Goal: Task Accomplishment & Management: Use online tool/utility

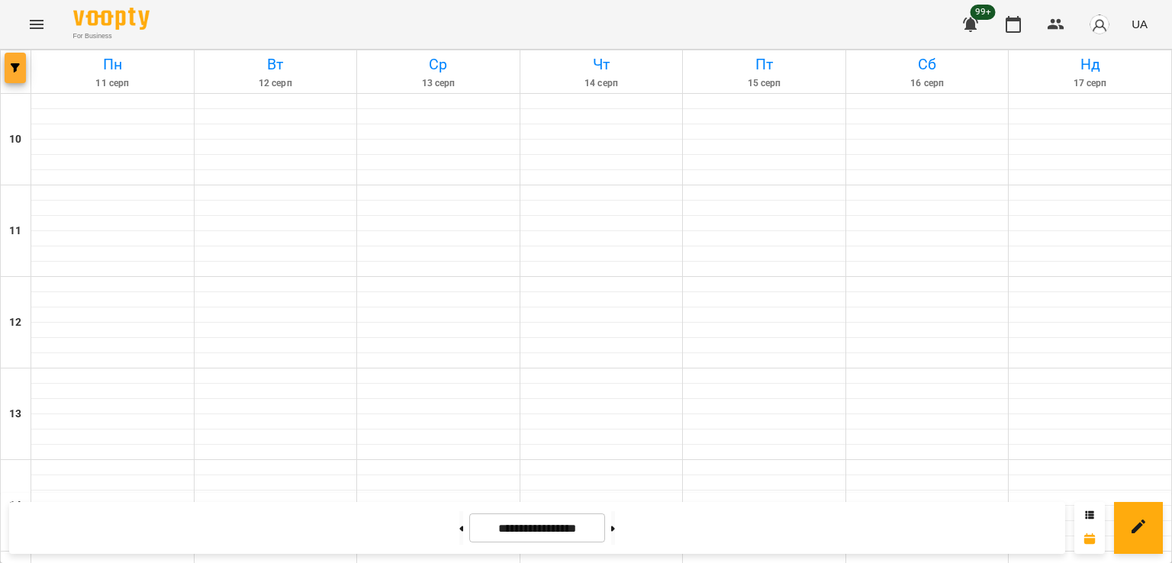
click at [18, 65] on icon "button" at bounding box center [15, 67] width 9 height 9
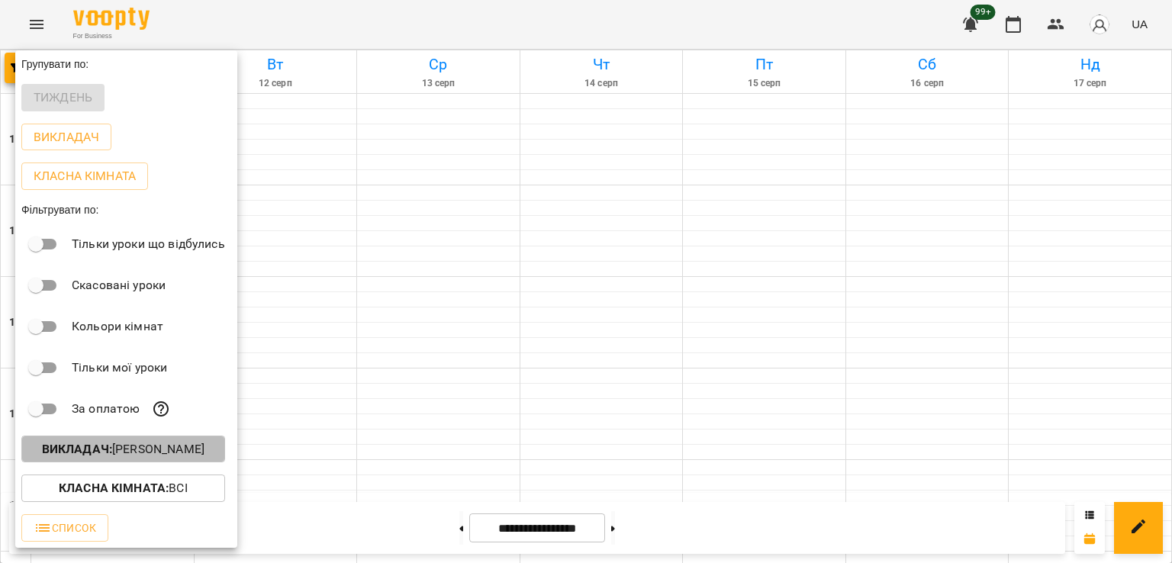
click at [150, 456] on p "Викладач : [PERSON_NAME]" at bounding box center [123, 449] width 163 height 18
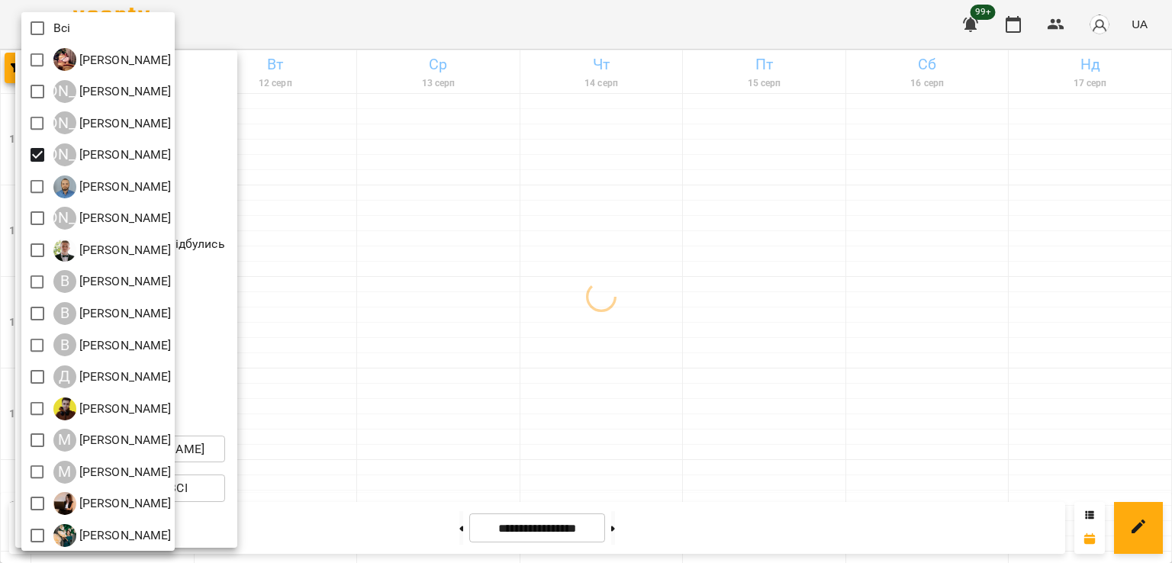
click at [552, 275] on div at bounding box center [586, 281] width 1172 height 563
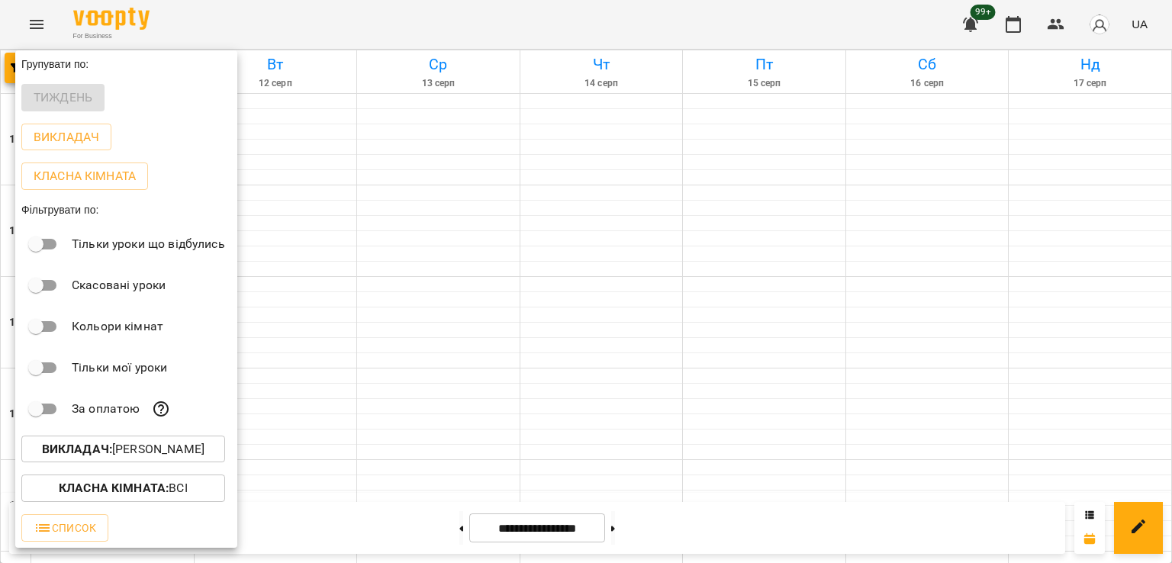
click at [709, 344] on div at bounding box center [586, 281] width 1172 height 563
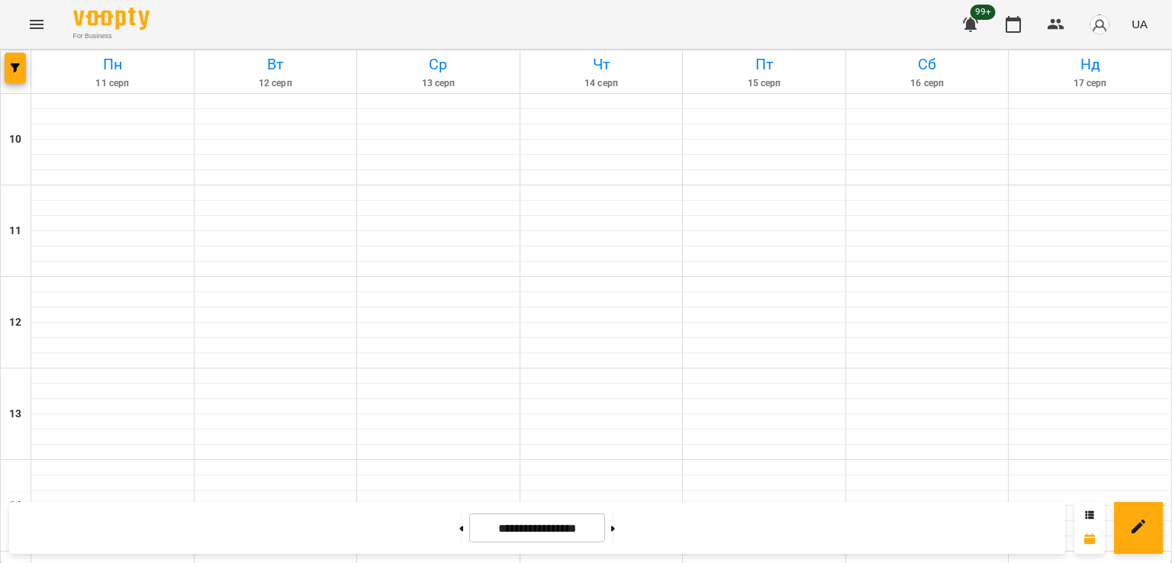
scroll to position [687, 0]
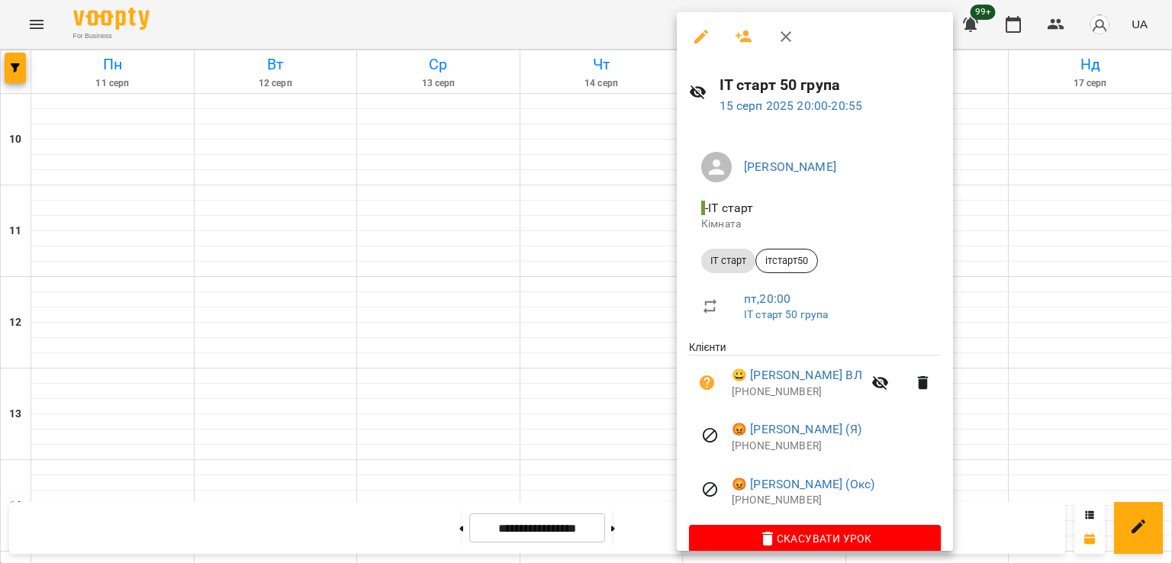
click at [604, 366] on div at bounding box center [586, 281] width 1172 height 563
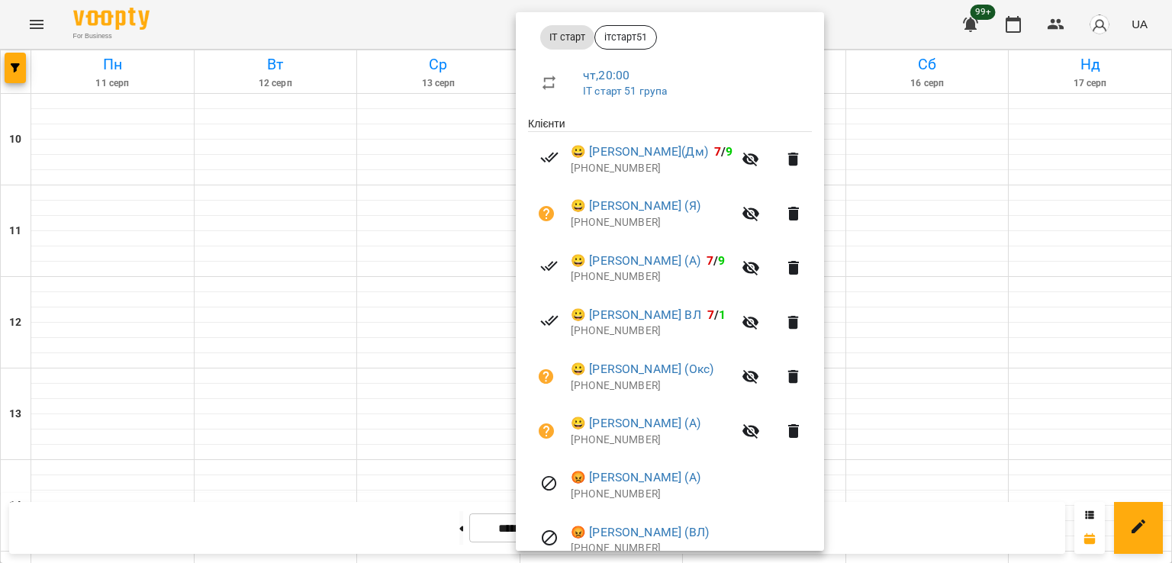
scroll to position [293, 0]
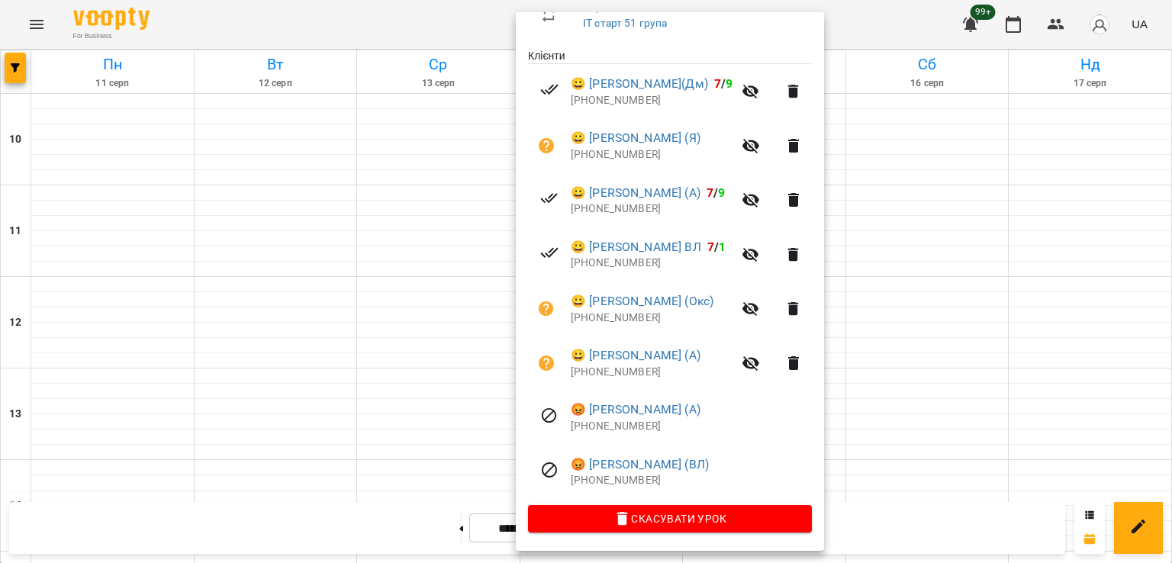
click at [371, 368] on div at bounding box center [586, 281] width 1172 height 563
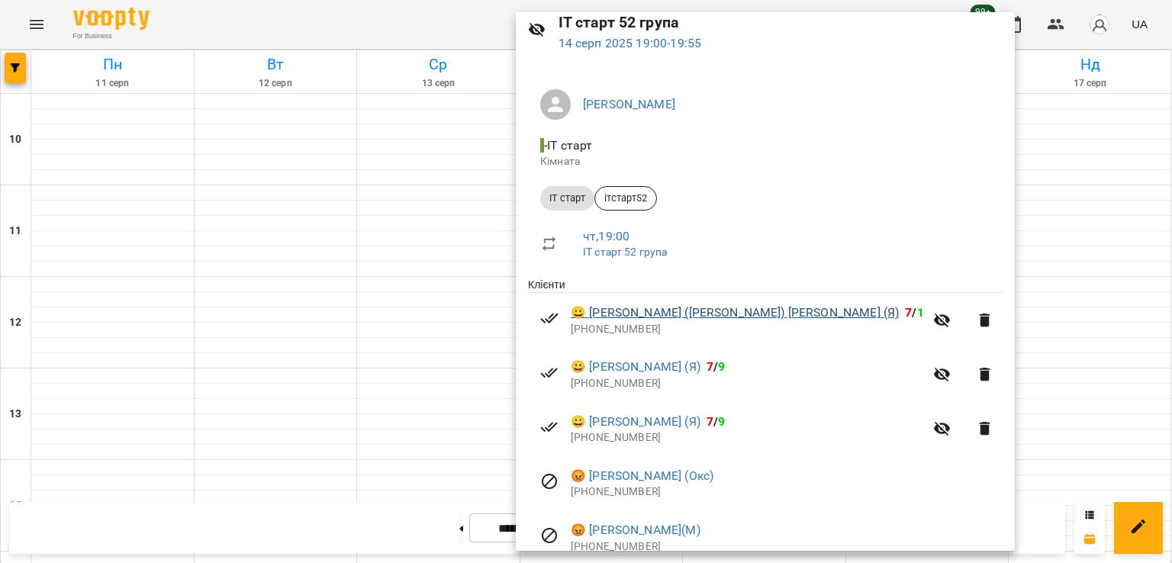
scroll to position [130, 0]
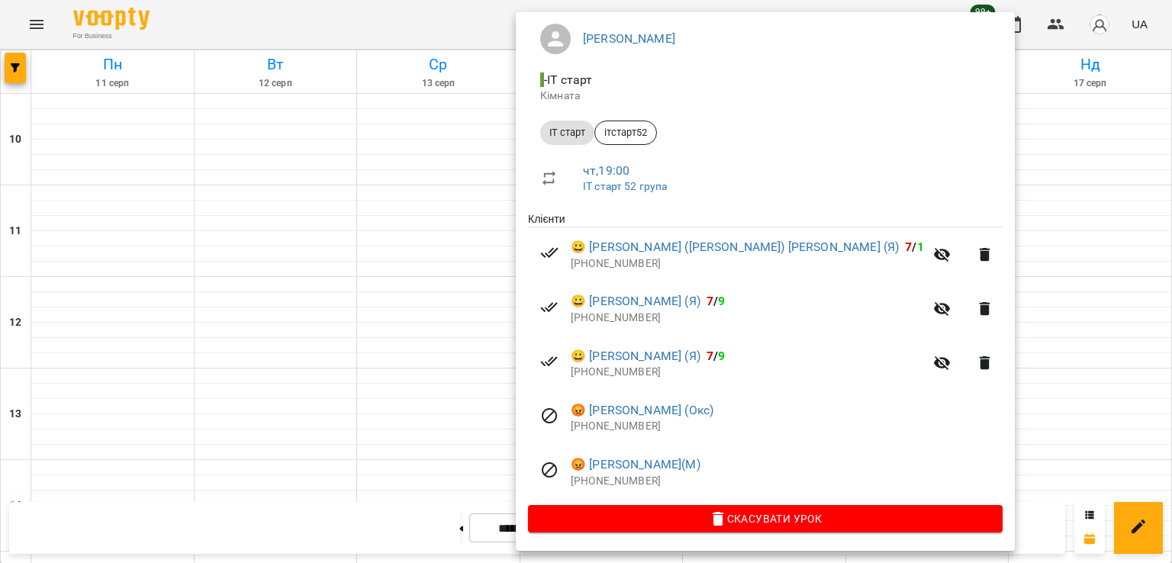
click at [425, 361] on div at bounding box center [586, 281] width 1172 height 563
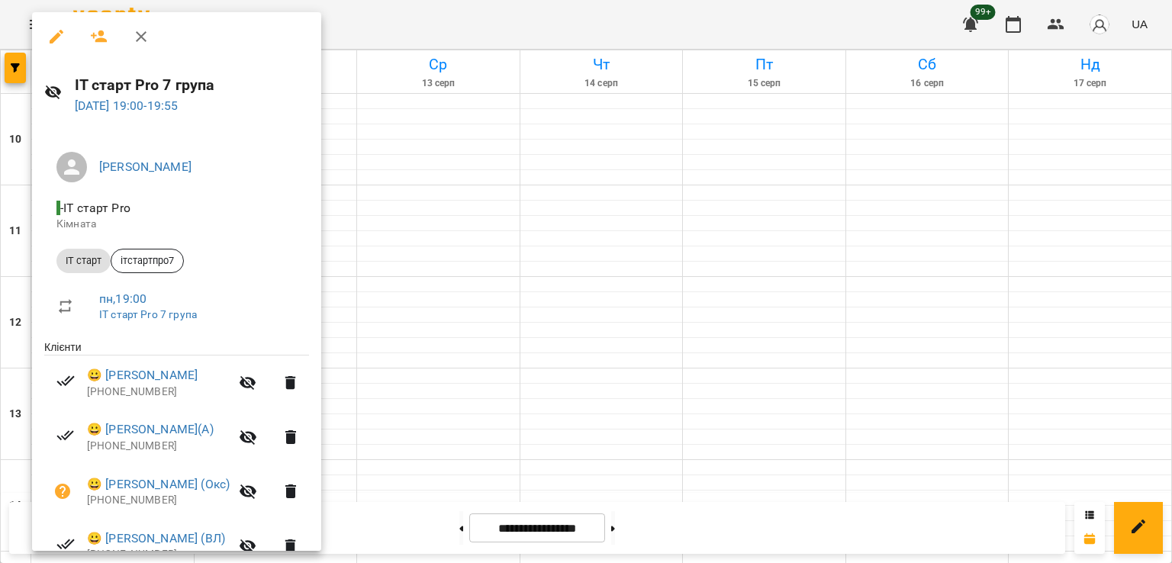
click at [621, 286] on div at bounding box center [586, 281] width 1172 height 563
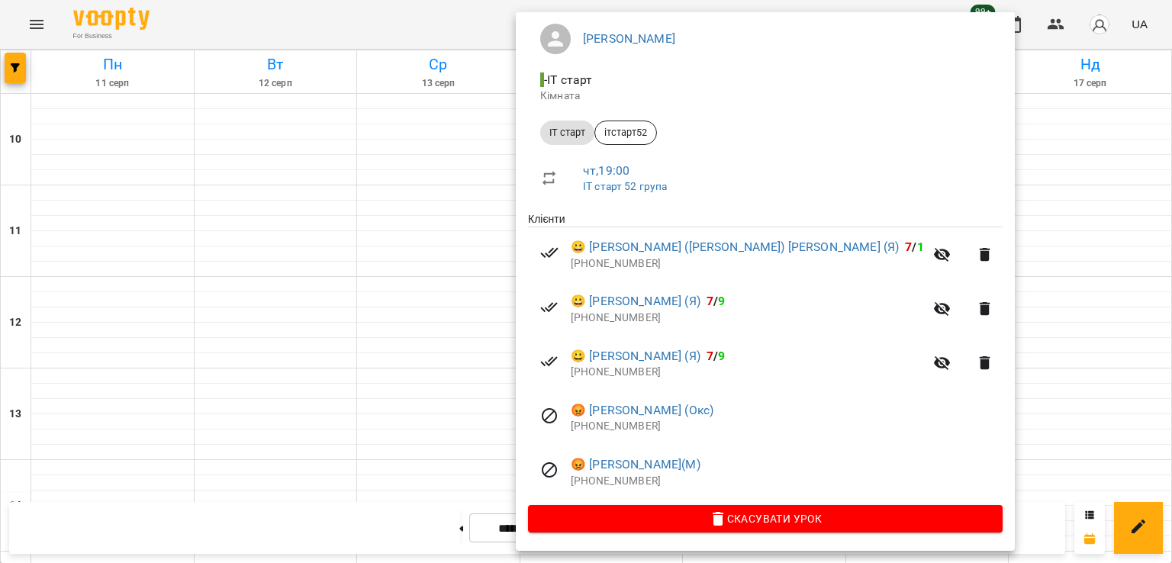
click at [457, 259] on div at bounding box center [586, 281] width 1172 height 563
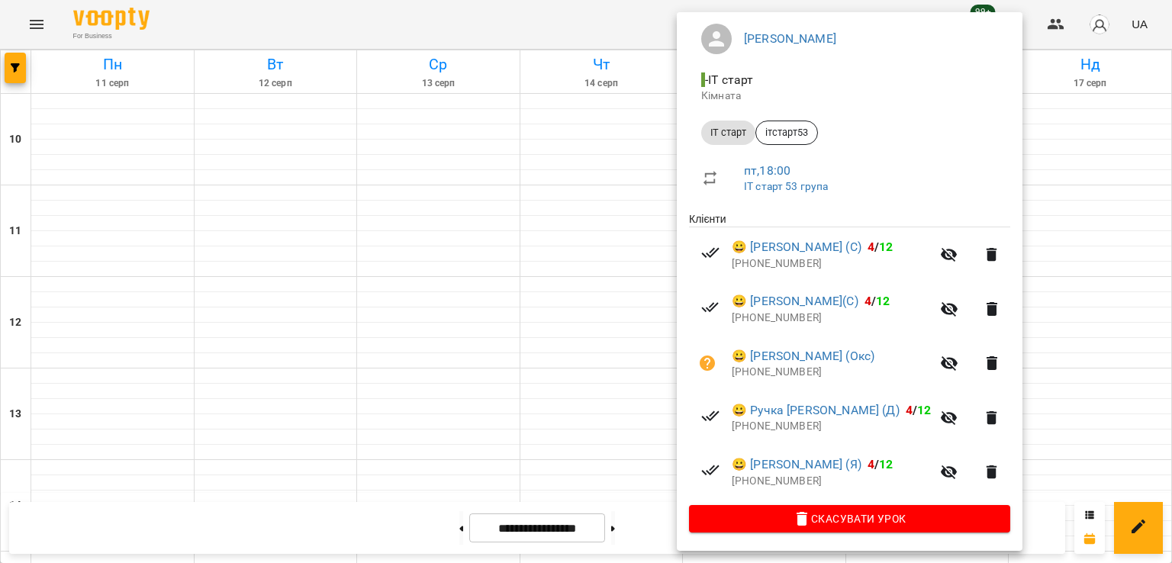
click at [611, 272] on div at bounding box center [586, 281] width 1172 height 563
